Goal: Task Accomplishment & Management: Use online tool/utility

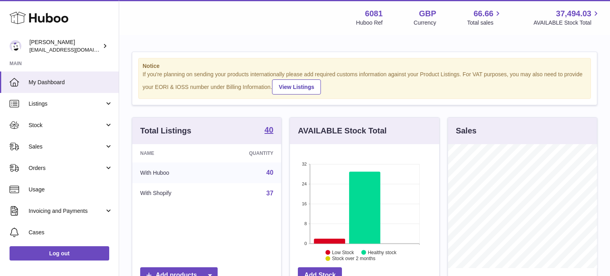
scroll to position [124, 149]
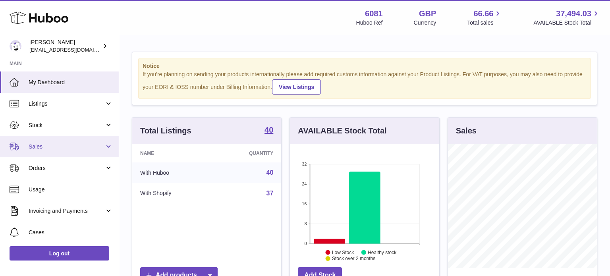
click at [42, 145] on span "Sales" at bounding box center [67, 147] width 76 height 8
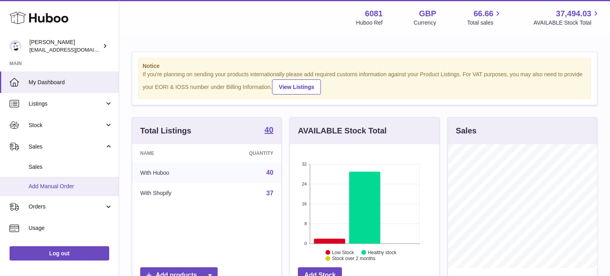
click at [66, 188] on span "Add Manual Order" at bounding box center [71, 187] width 84 height 8
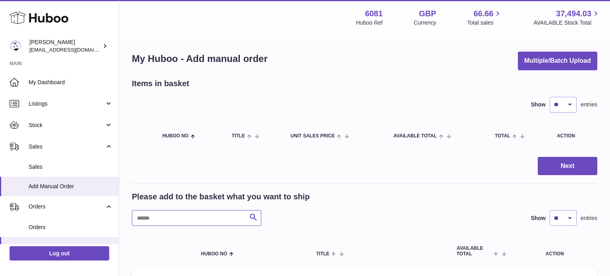
click at [190, 215] on input "text" at bounding box center [196, 218] width 129 height 16
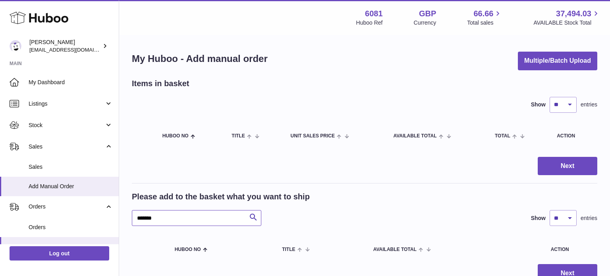
scroll to position [68, 0]
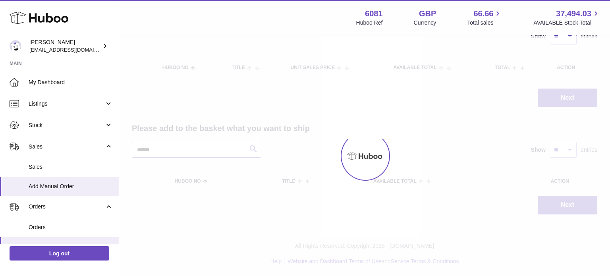
type input "*****"
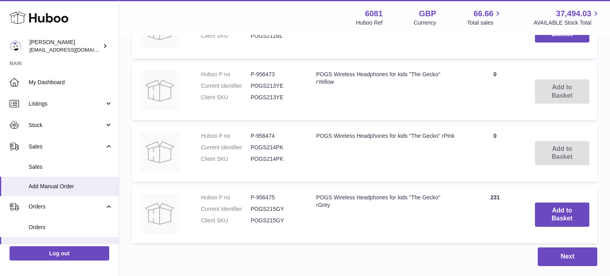
scroll to position [575, 0]
